Goal: Task Accomplishment & Management: Manage account settings

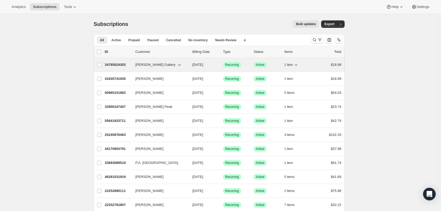
click at [151, 68] on div "34785624303 [PERSON_NAME] Gallery [DATE] Success Recurring Success Active 1 ite…" at bounding box center [223, 64] width 237 height 7
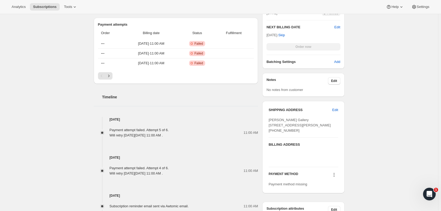
scroll to position [205, 0]
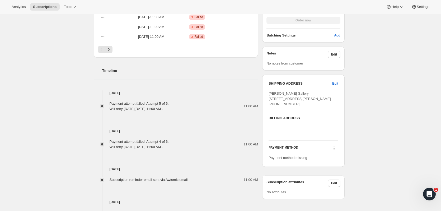
click at [336, 151] on icon at bounding box center [334, 148] width 5 height 5
click at [338, 183] on span "Add credit card" at bounding box center [328, 183] width 23 height 4
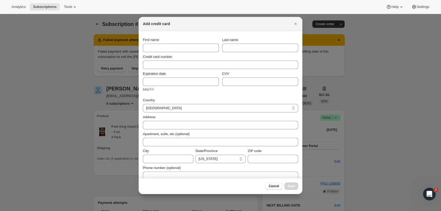
scroll to position [0, 0]
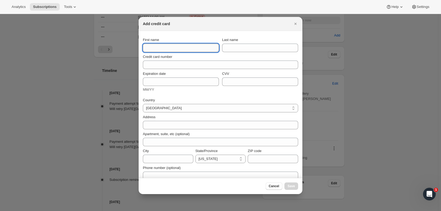
click at [179, 50] on input "First name" at bounding box center [181, 48] width 76 height 8
type input "[PERSON_NAME]"
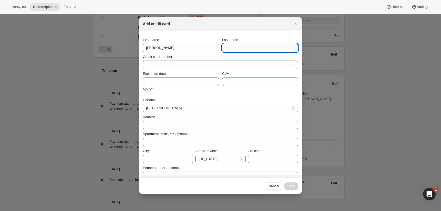
click at [229, 47] on input "Last name" at bounding box center [260, 48] width 76 height 8
type input "Gallery"
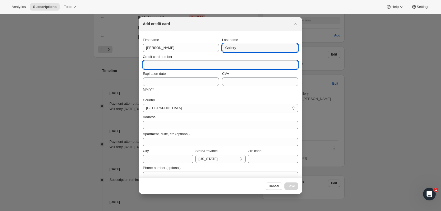
click at [180, 67] on input "Credit card number" at bounding box center [218, 65] width 151 height 8
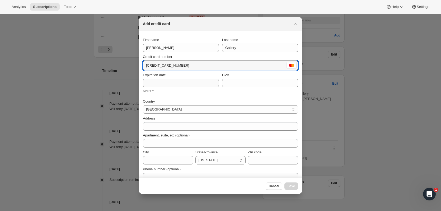
type input "[CREDIT_CARD_NUMBER]"
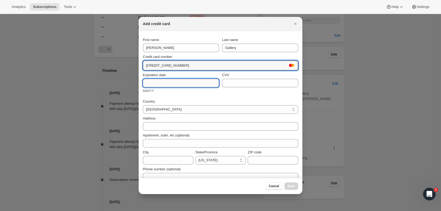
click at [156, 85] on input "Expiration date" at bounding box center [181, 83] width 76 height 8
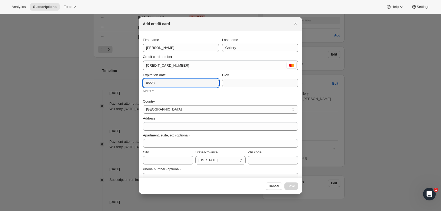
type input "05/28"
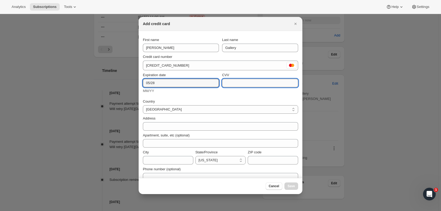
click at [230, 83] on input "CVV" at bounding box center [260, 83] width 76 height 8
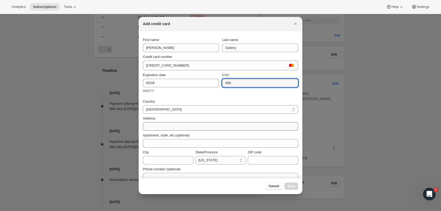
type input "480"
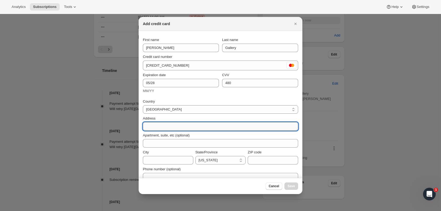
click at [154, 124] on input "Address" at bounding box center [220, 126] width 155 height 8
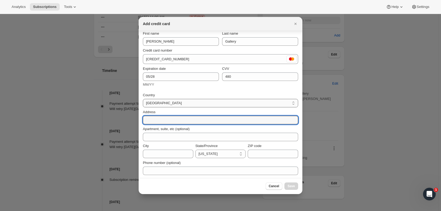
scroll to position [7, 0]
type input "[STREET_ADDRESS][PERSON_NAME]"
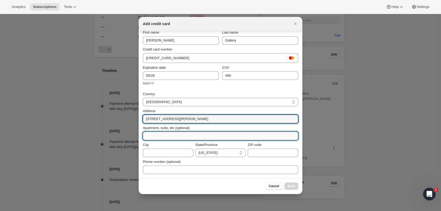
click at [187, 133] on input "Apartment, suite, etc (optional)" at bounding box center [220, 136] width 155 height 8
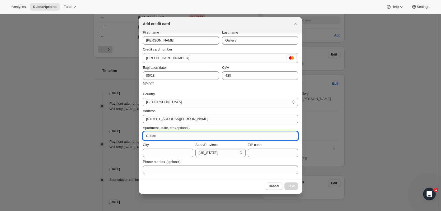
click at [172, 133] on input "Condo" at bounding box center [220, 136] width 155 height 8
type input "Condo"
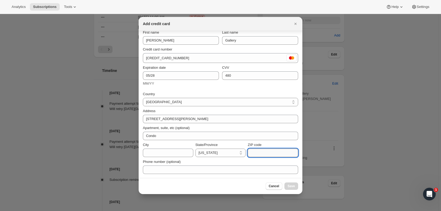
click at [251, 154] on input "ZIP code" at bounding box center [273, 153] width 50 height 8
type input "60477"
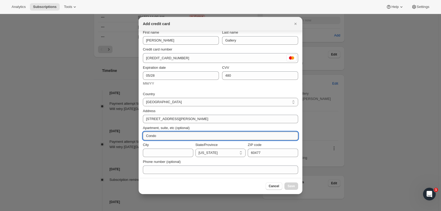
click at [179, 137] on input "Condo" at bounding box center [220, 136] width 155 height 8
type input "Condo 2C"
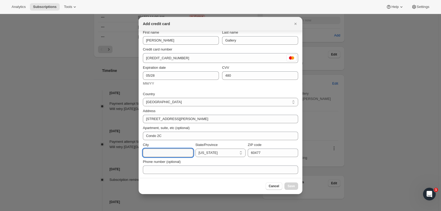
click at [170, 154] on input "City" at bounding box center [168, 153] width 50 height 8
type input "[GEOGRAPHIC_DATA]"
click at [225, 152] on select "[US_STATE] [US_STATE] [US_STATE] [US_STATE] [US_STATE] Armed Forces Americas Ar…" at bounding box center [221, 153] width 50 height 8
select select "IL"
click at [196, 149] on select "[US_STATE] [US_STATE] [US_STATE] [US_STATE] [US_STATE] Armed Forces Americas Ar…" at bounding box center [221, 153] width 50 height 8
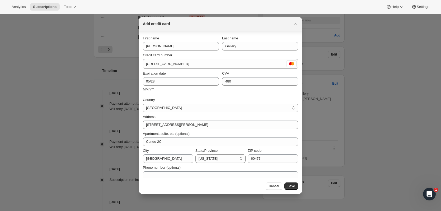
scroll to position [0, 0]
click at [294, 186] on span "Save" at bounding box center [291, 186] width 7 height 4
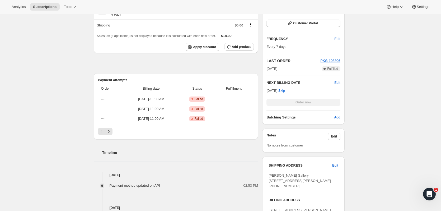
scroll to position [120, 0]
